Goal: Find specific page/section: Locate a particular part of the current website

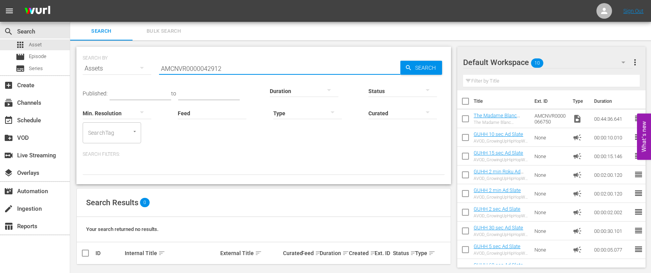
scroll to position [5, 0]
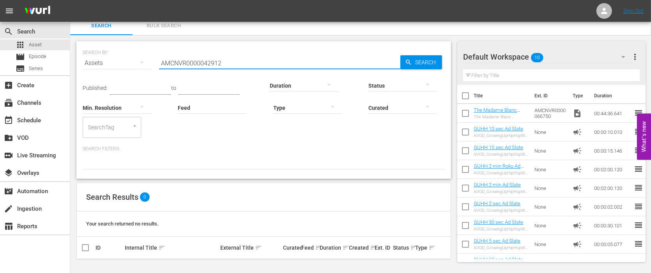
click at [190, 65] on input "AMCNVR0000042912" at bounding box center [279, 63] width 241 height 19
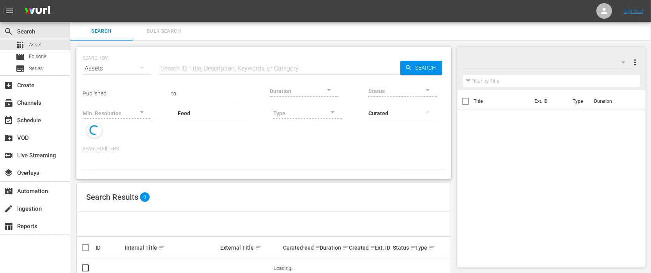
click at [278, 66] on input "text" at bounding box center [279, 68] width 241 height 19
paste input "AMCNVR0000042912"
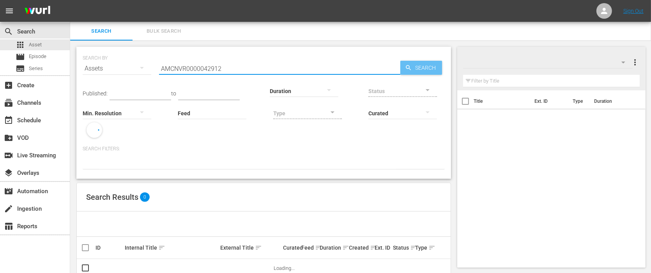
type input "AMCNVR0000042912"
click at [408, 67] on icon "button" at bounding box center [408, 67] width 7 height 7
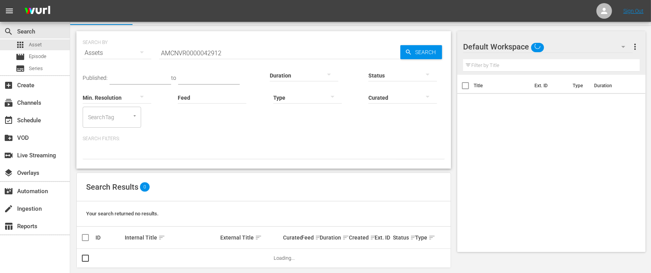
scroll to position [24, 0]
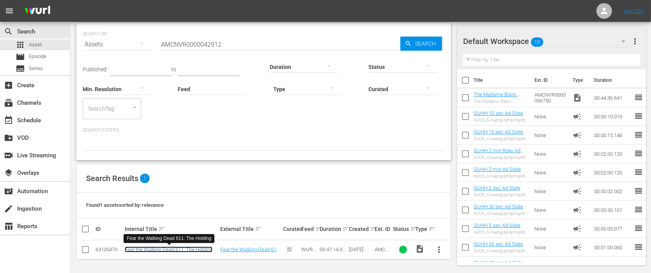
click at [147, 247] on link "Fear the Walking Dead 611: The Holding" at bounding box center [169, 250] width 88 height 6
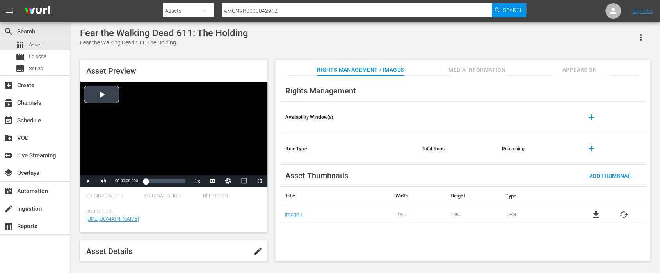
click at [98, 95] on div "Video Player" at bounding box center [173, 129] width 187 height 94
click at [88, 181] on span "Video Player" at bounding box center [88, 181] width 0 height 0
click at [46, 43] on div "apps Asset" at bounding box center [35, 44] width 70 height 11
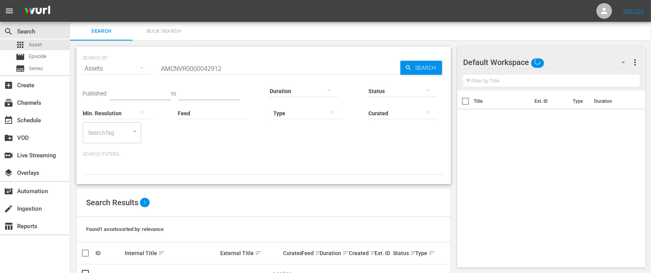
scroll to position [24, 0]
